Goal: Submit feedback/report problem: Submit feedback/report problem

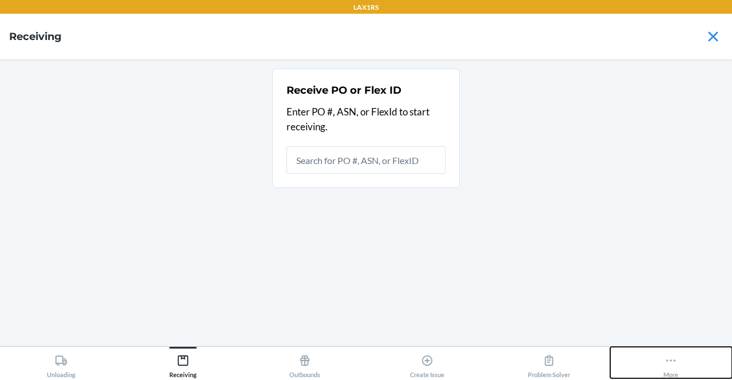
click at [668, 363] on icon at bounding box center [670, 361] width 13 height 13
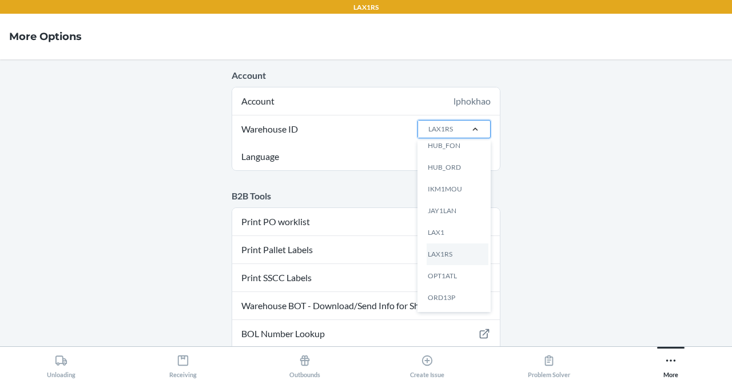
scroll to position [193, 0]
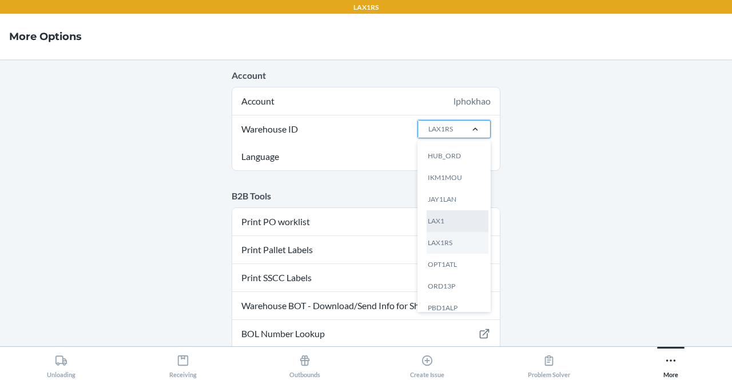
click at [446, 221] on div "LAX1" at bounding box center [458, 221] width 62 height 22
click at [428, 134] on input "Warehouse ID option LAX1 focused, 13 of 25. 25 results available. Use Up and Do…" at bounding box center [427, 129] width 1 height 10
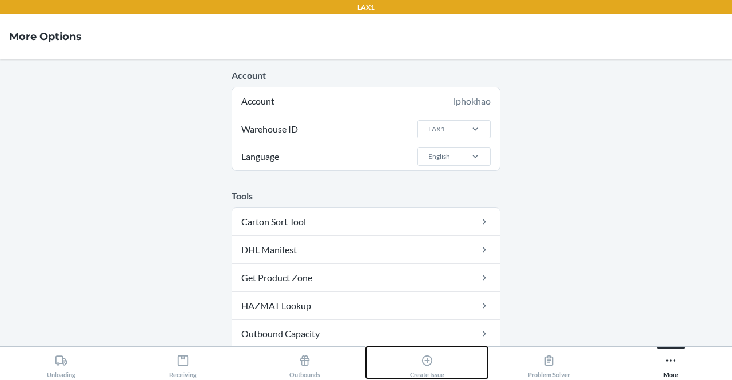
click at [420, 356] on div "Create Issue" at bounding box center [427, 364] width 34 height 29
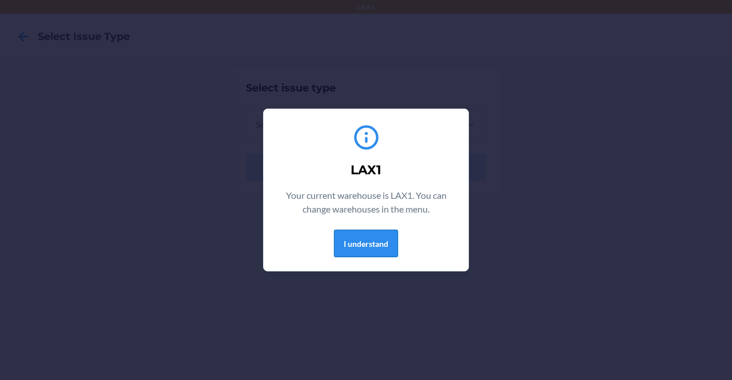
click at [369, 240] on button "I understand" at bounding box center [366, 243] width 64 height 27
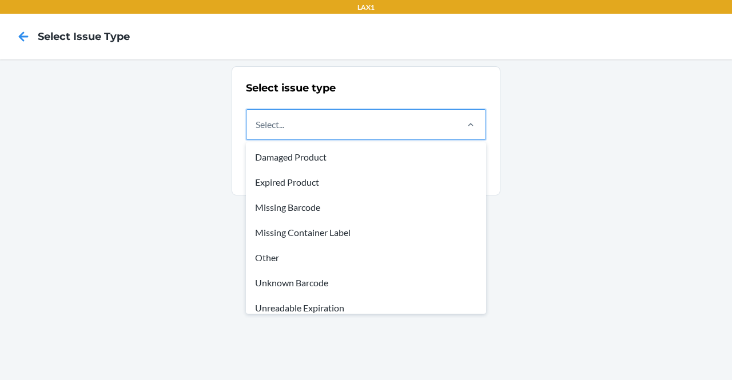
click at [384, 125] on div "Select..." at bounding box center [350, 125] width 209 height 30
click at [257, 125] on input "option Damaged Product focused, 1 of 8. 8 results available. Use Up and Down to…" at bounding box center [256, 125] width 1 height 14
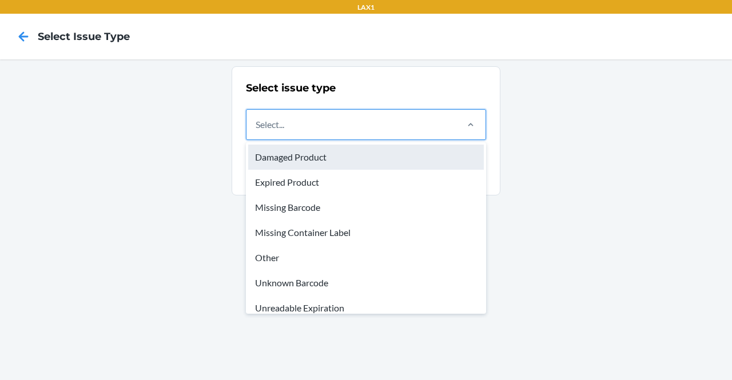
click at [321, 154] on div "Damaged Product" at bounding box center [366, 157] width 236 height 25
click at [257, 132] on input "option Damaged Product focused, 1 of 8. 8 results available. Use Up and Down to…" at bounding box center [256, 125] width 1 height 14
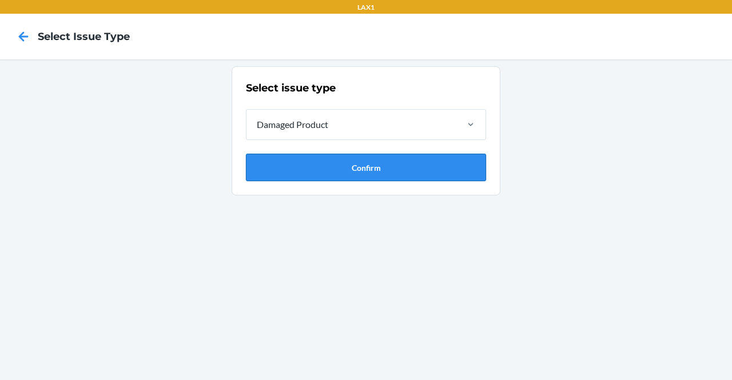
click at [330, 164] on button "Confirm" at bounding box center [366, 167] width 240 height 27
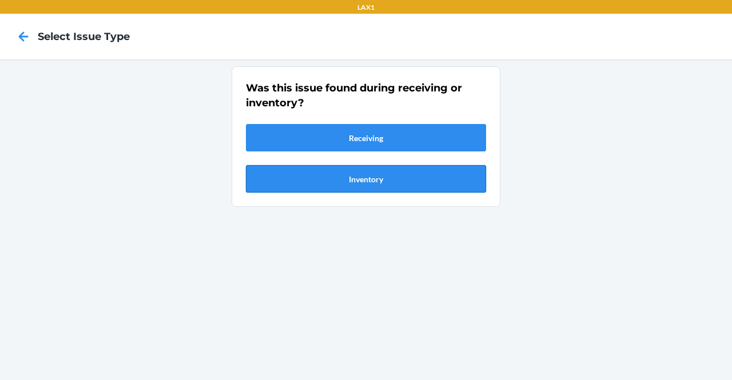
click at [348, 190] on button "Inventory" at bounding box center [366, 178] width 240 height 27
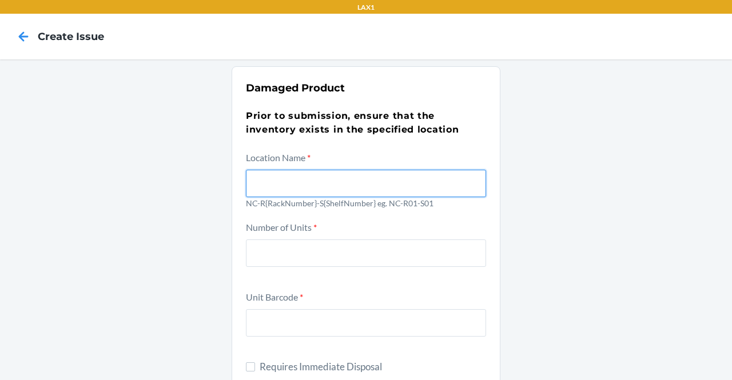
click at [309, 185] on input "text" at bounding box center [366, 183] width 240 height 27
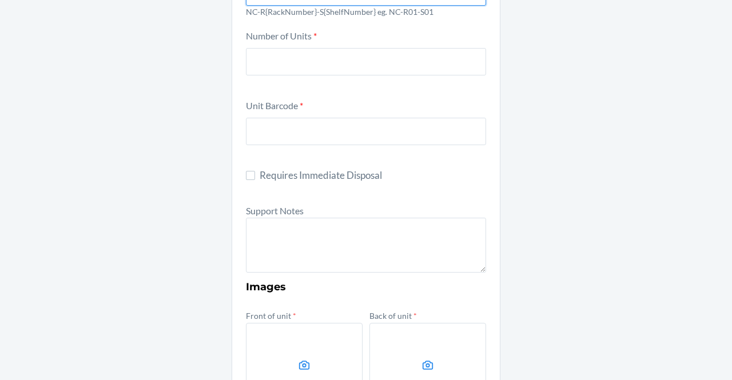
scroll to position [192, 0]
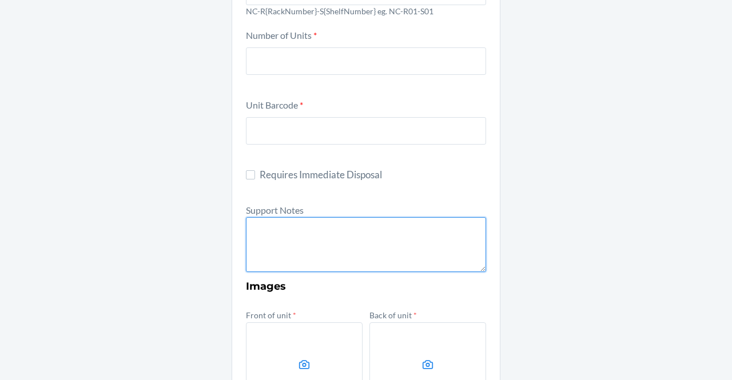
click at [326, 249] on textarea at bounding box center [366, 244] width 240 height 55
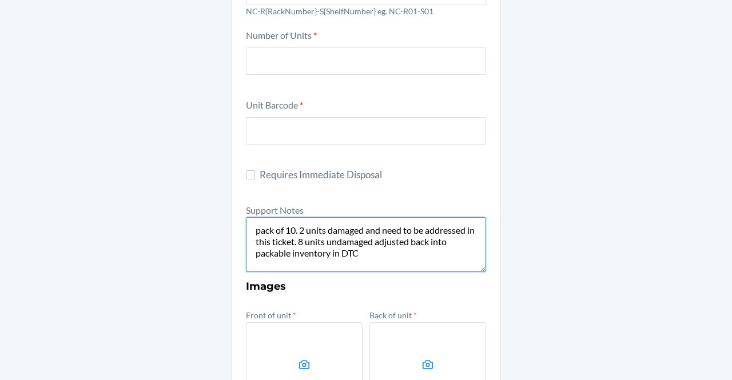
type textarea "pack of 10. 2 units damaged and need to be addressed in this ticket. 8 units un…"
